Goal: Transaction & Acquisition: Purchase product/service

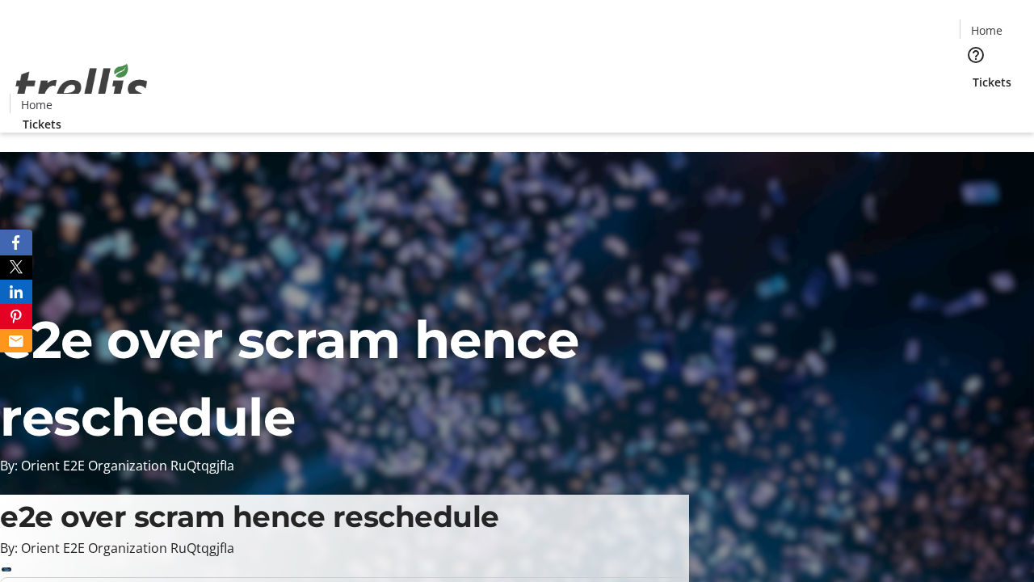
click at [973, 74] on span "Tickets" at bounding box center [992, 82] width 39 height 17
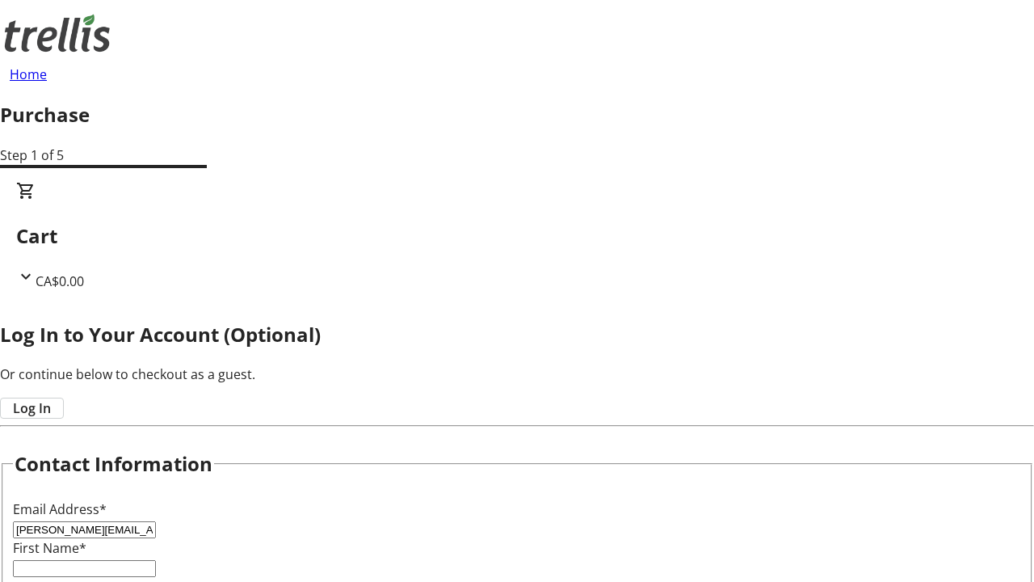
type input "[PERSON_NAME][EMAIL_ADDRESS][DOMAIN_NAME]"
type input "[PERSON_NAME]"
